Goal: Task Accomplishment & Management: Complete application form

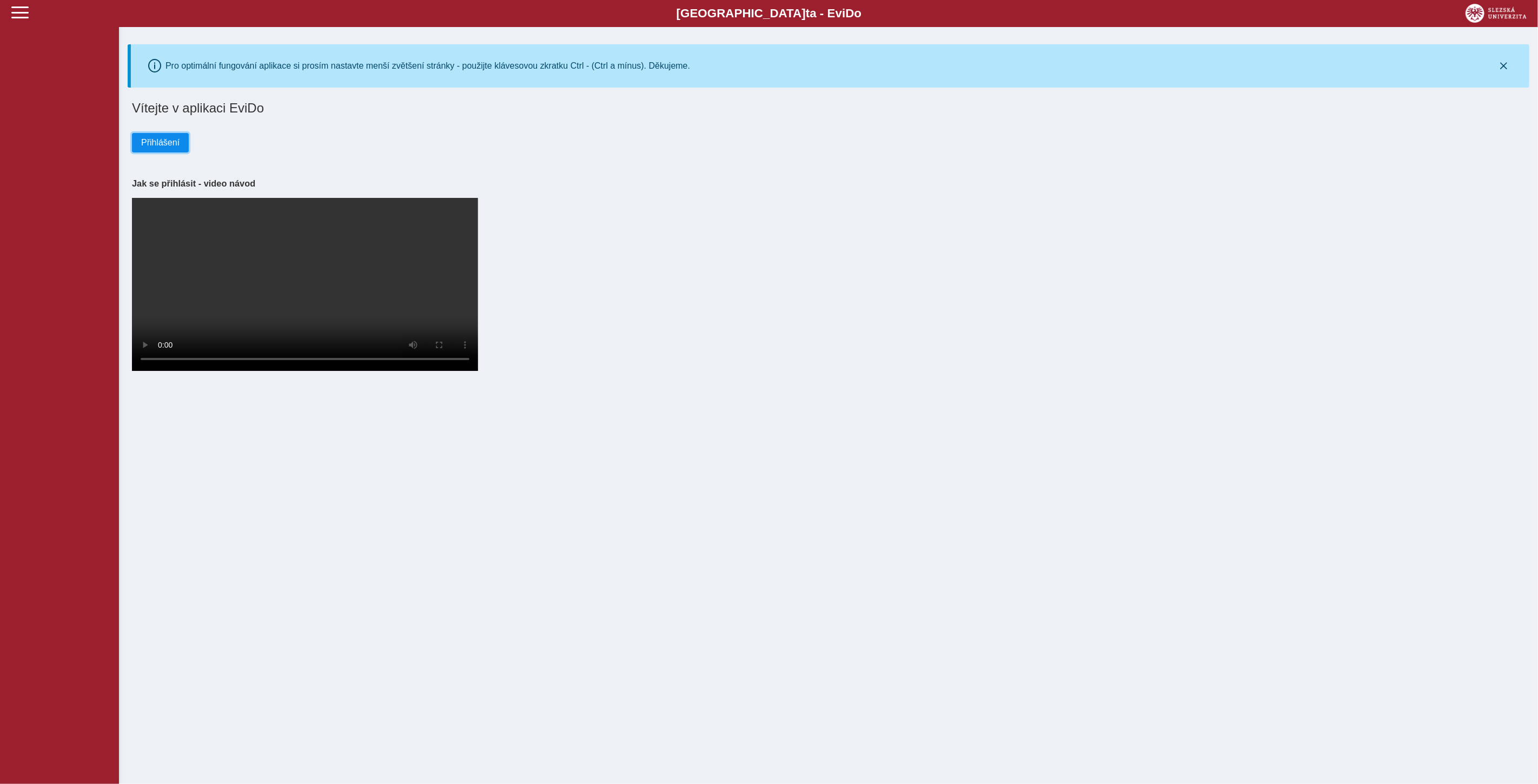
click at [150, 146] on span "Přihlášení" at bounding box center [160, 142] width 39 height 9
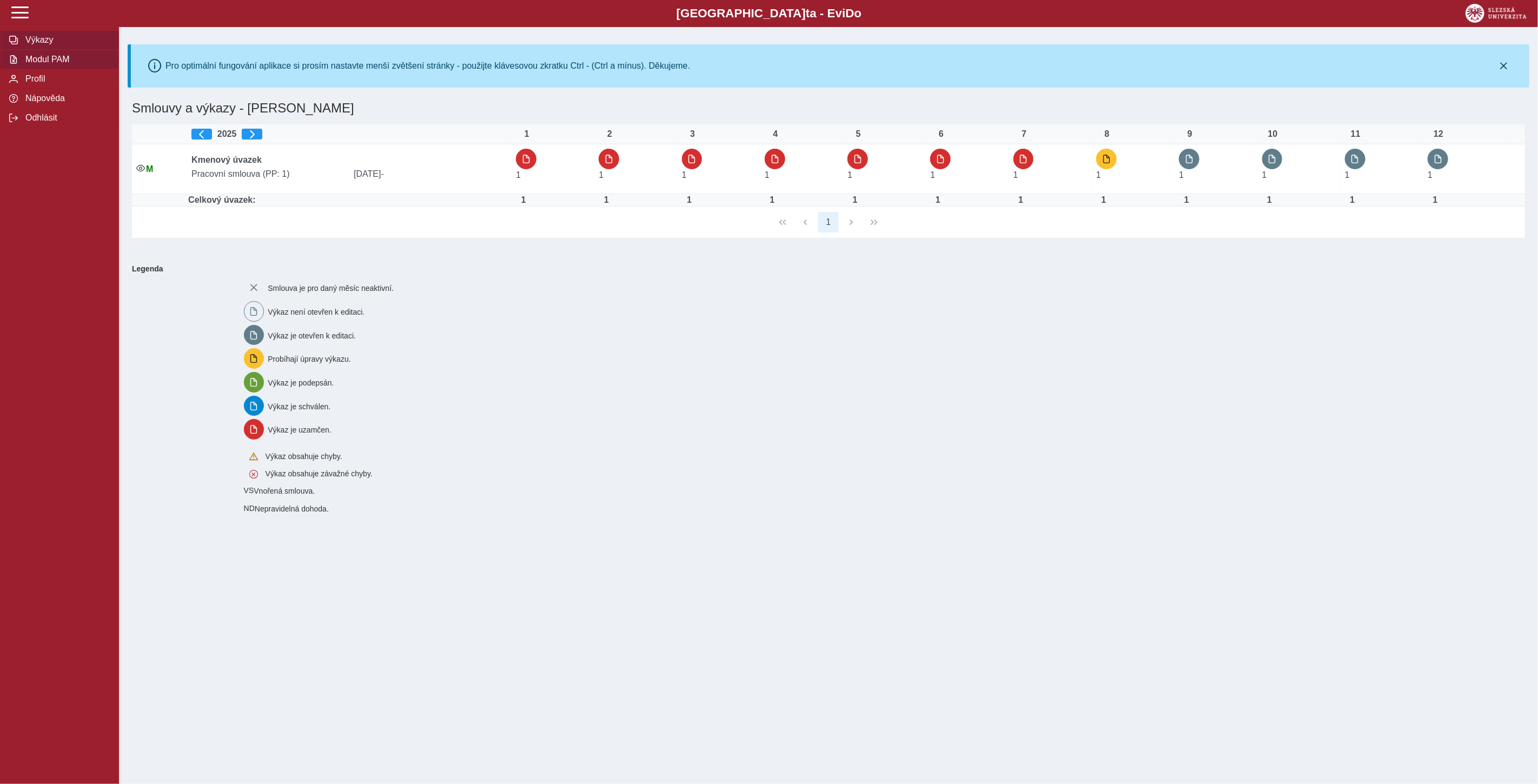
click at [46, 64] on span "Modul PAM" at bounding box center [66, 59] width 88 height 9
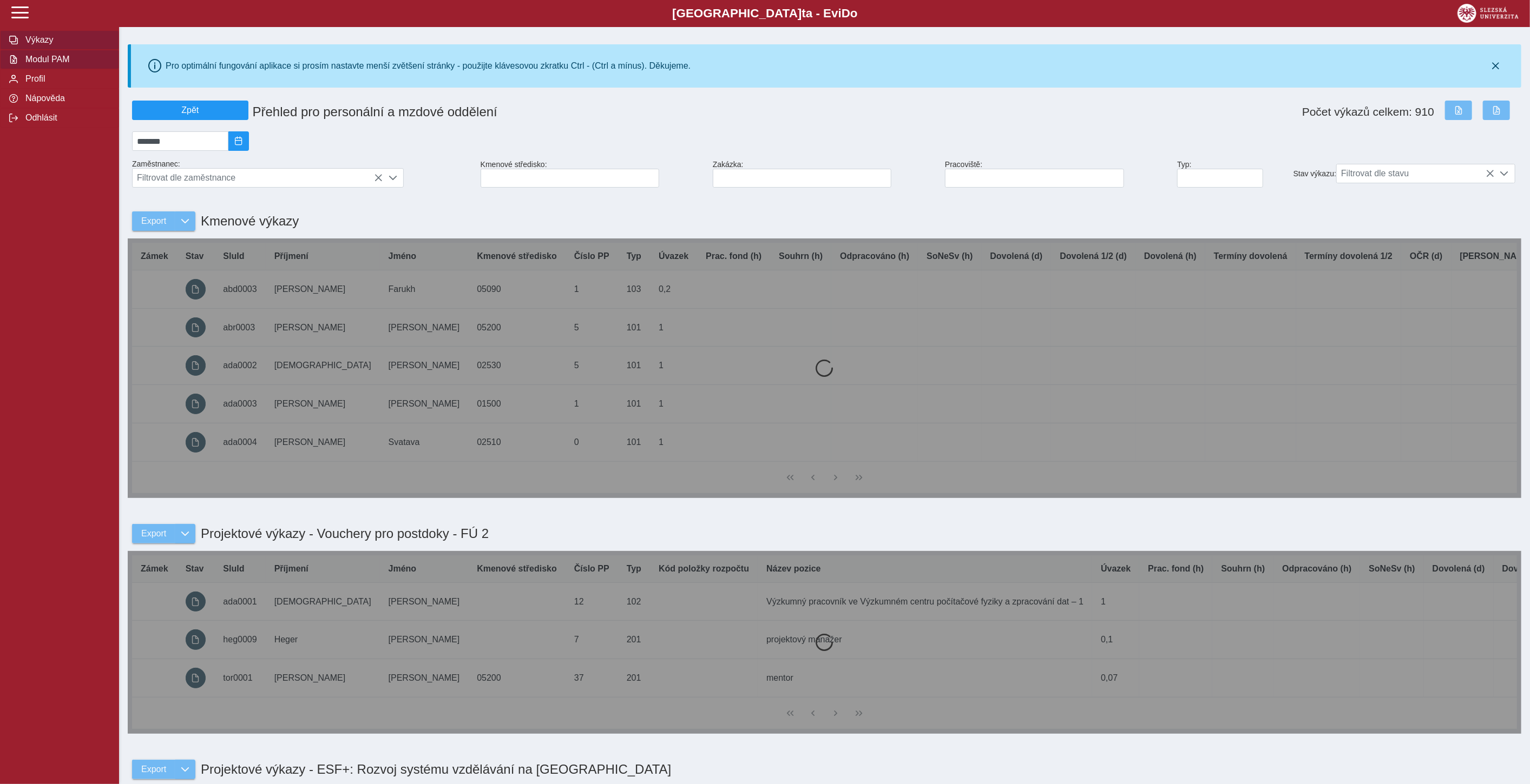
click at [31, 33] on button "Výkazy" at bounding box center [59, 40] width 119 height 20
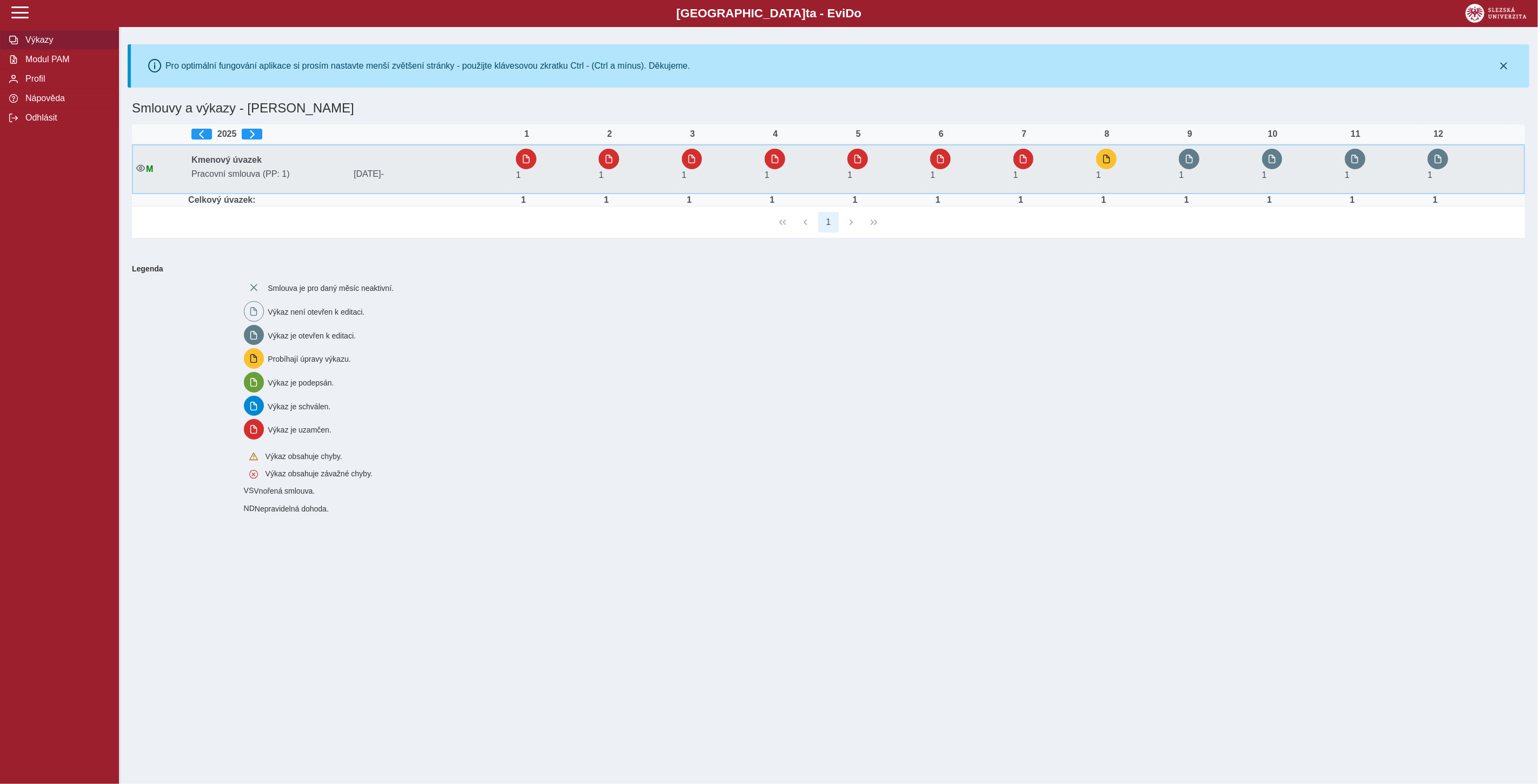
click at [1096, 157] on td "1" at bounding box center [1133, 170] width 83 height 50
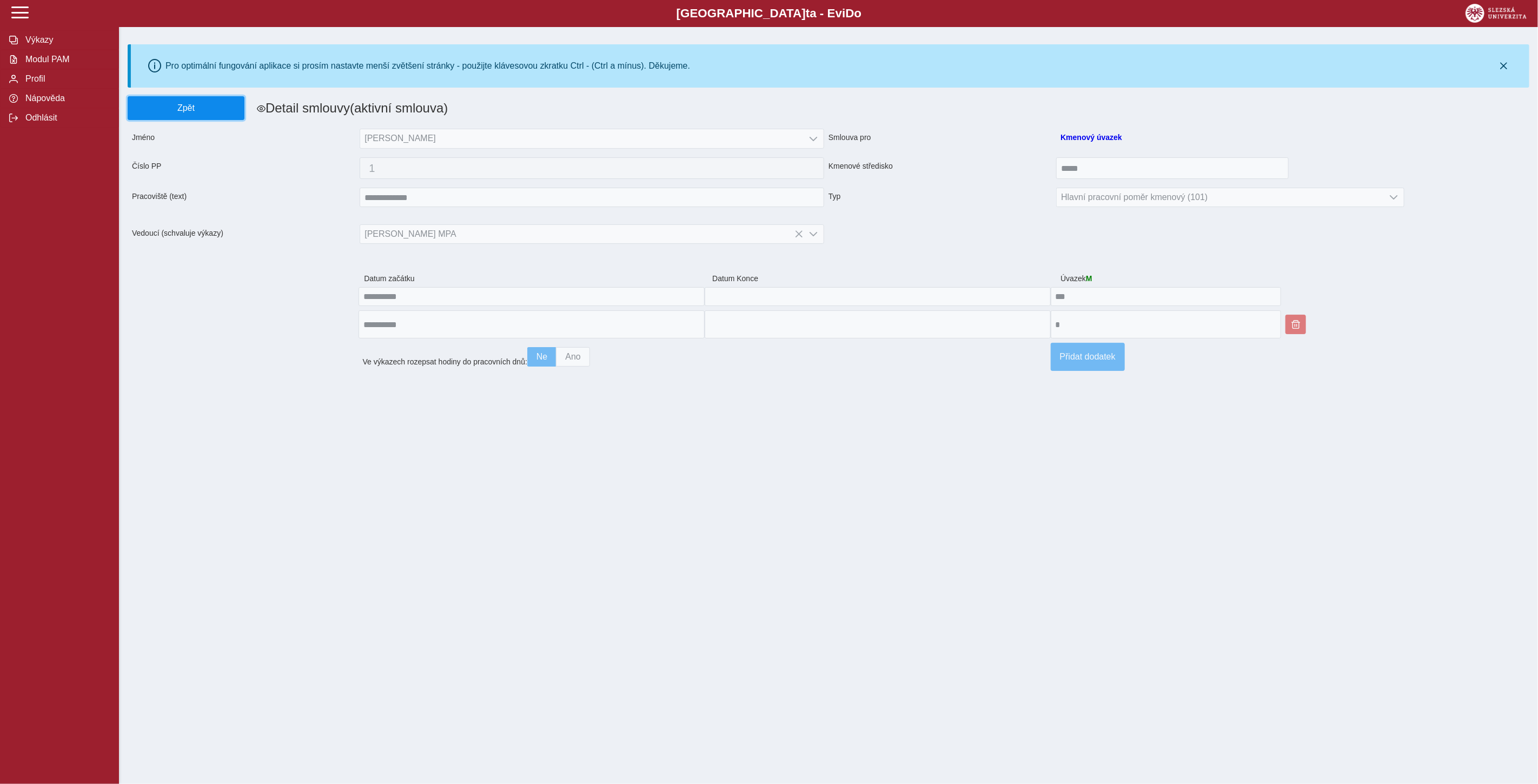
click at [197, 114] on button "Zpět" at bounding box center [186, 108] width 117 height 24
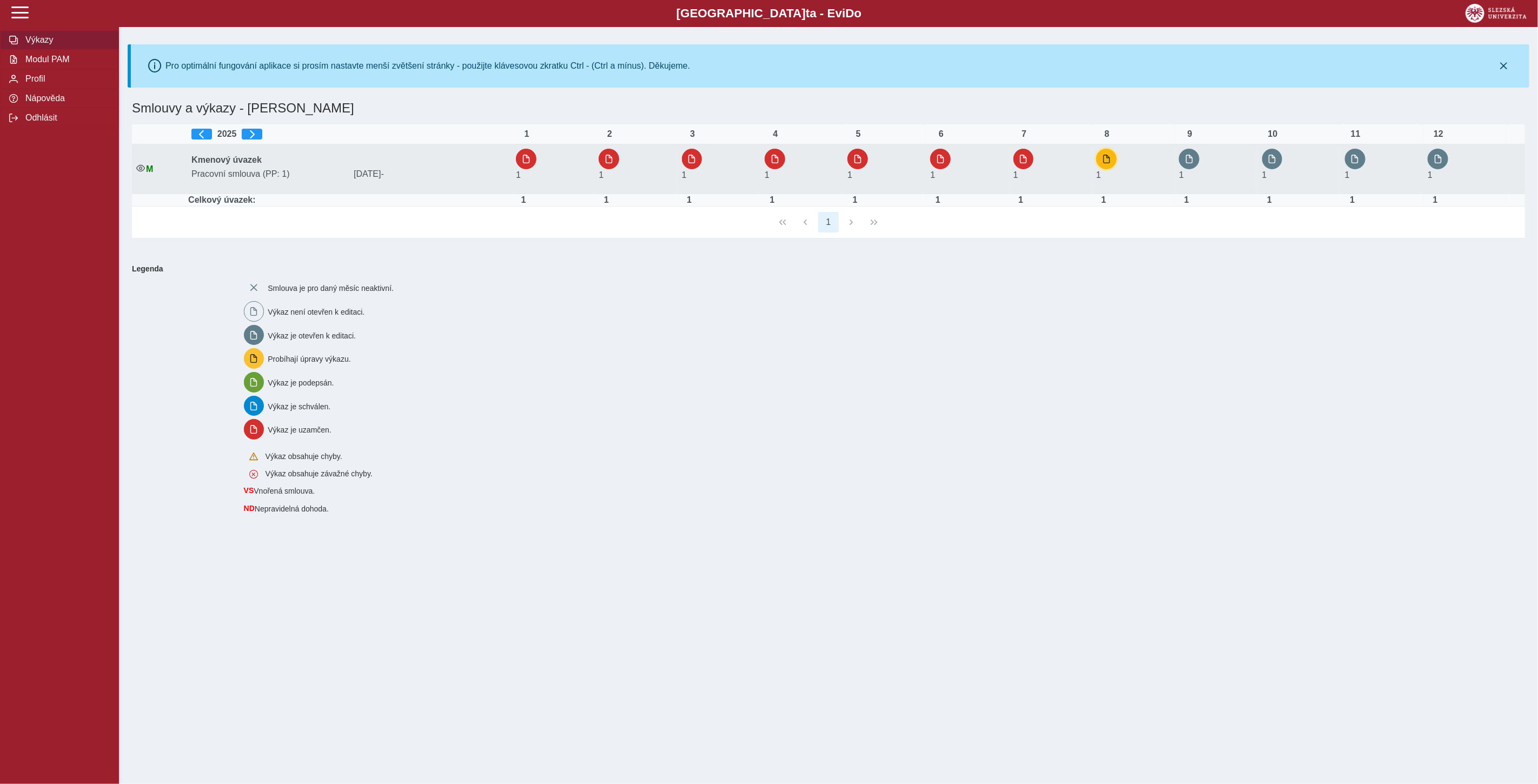
click at [1106, 158] on span "button" at bounding box center [1107, 159] width 9 height 9
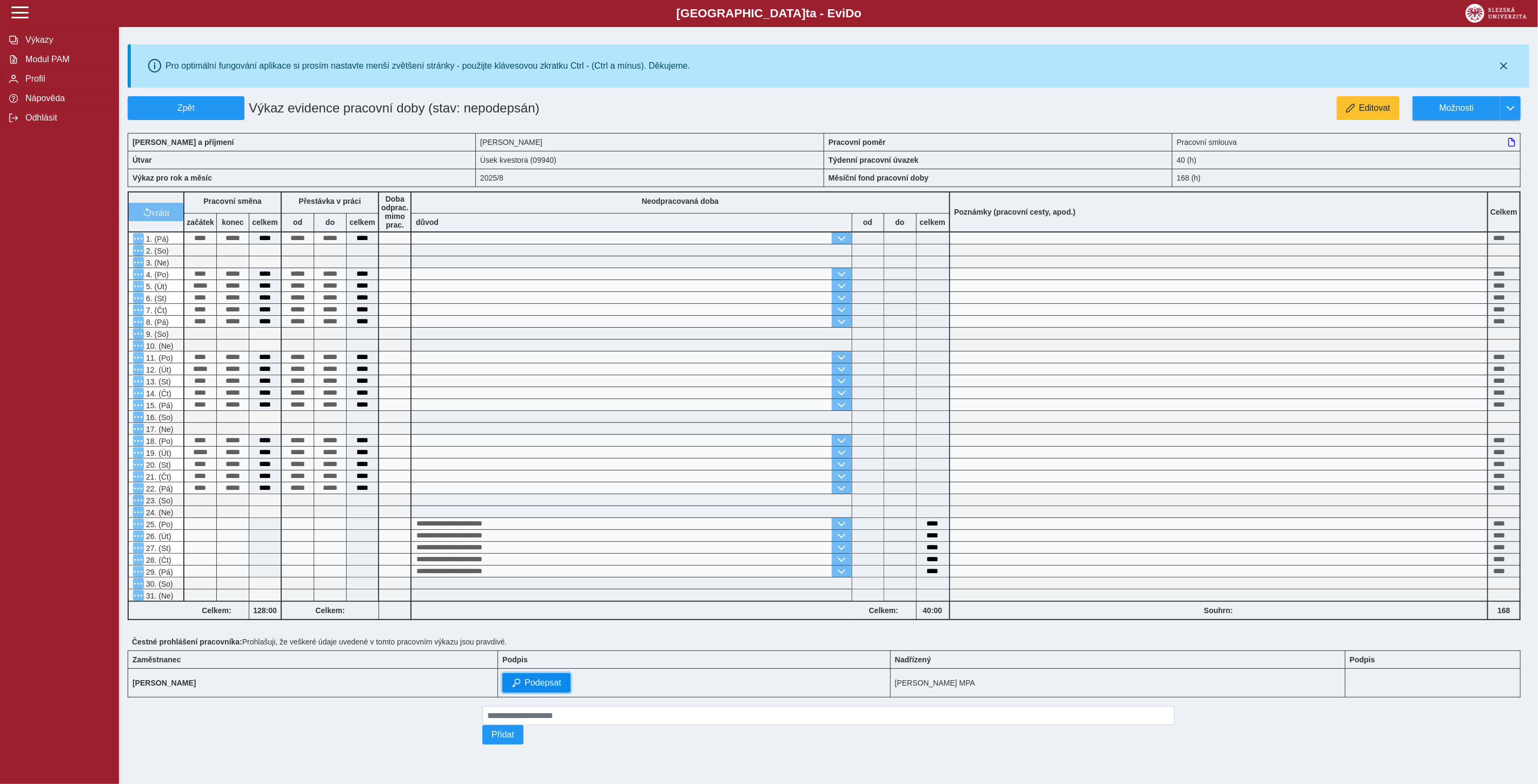
click at [561, 682] on span "Podepsat" at bounding box center [543, 682] width 37 height 9
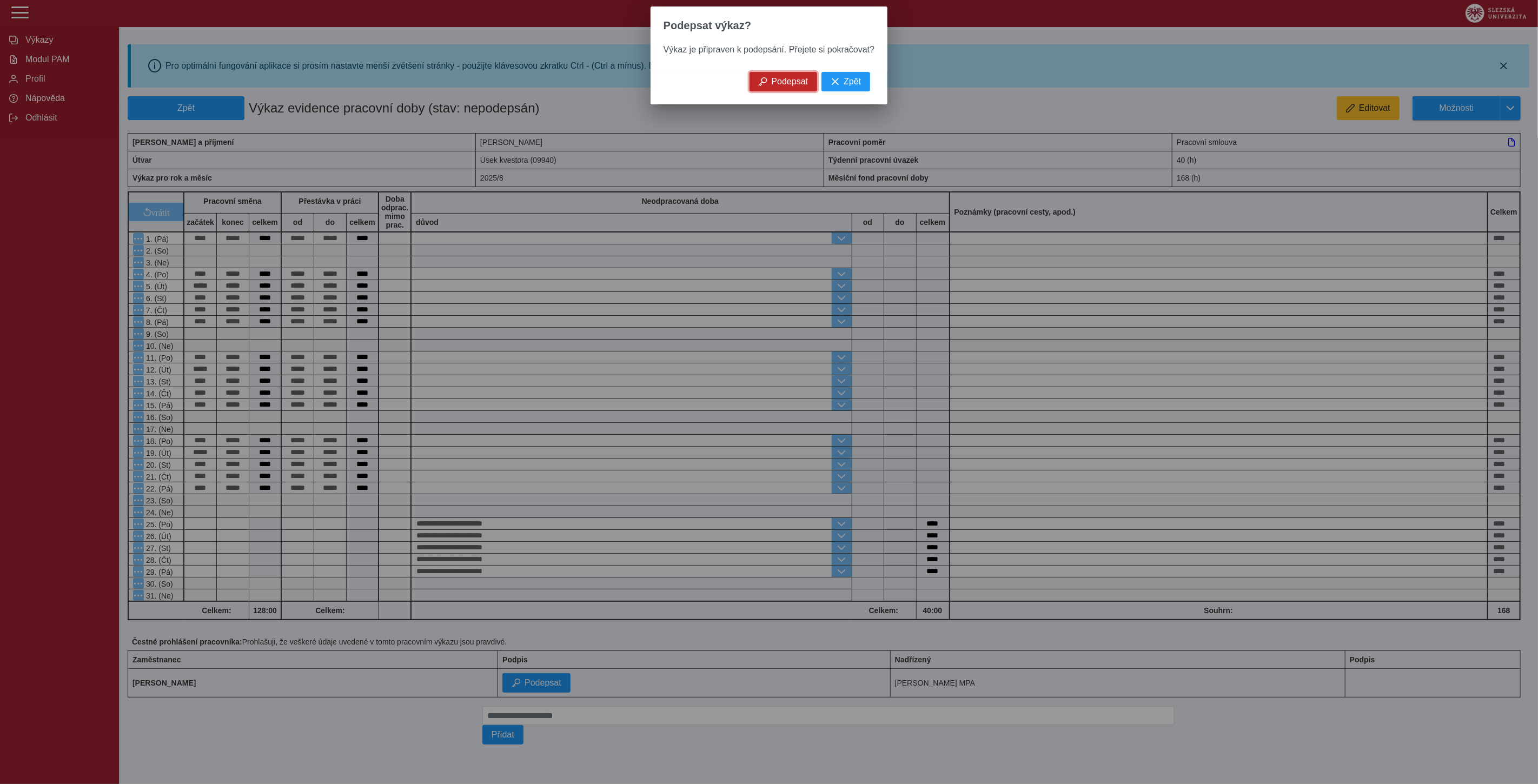
click at [781, 86] on span "Podepsat" at bounding box center [790, 81] width 37 height 9
